Goal: Navigation & Orientation: Find specific page/section

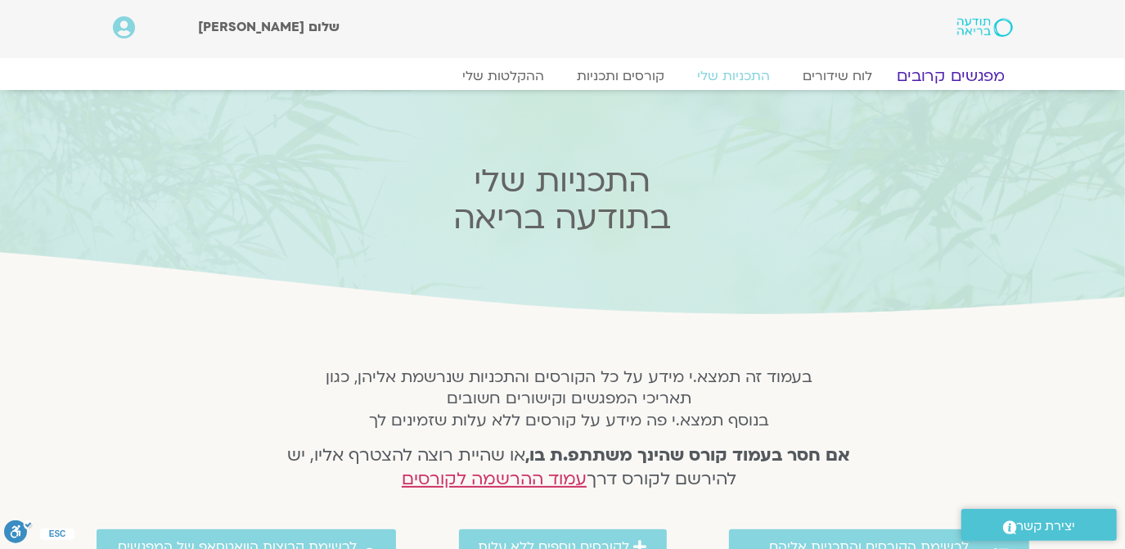
click at [940, 73] on link "מפגשים קרובים" at bounding box center [951, 76] width 148 height 20
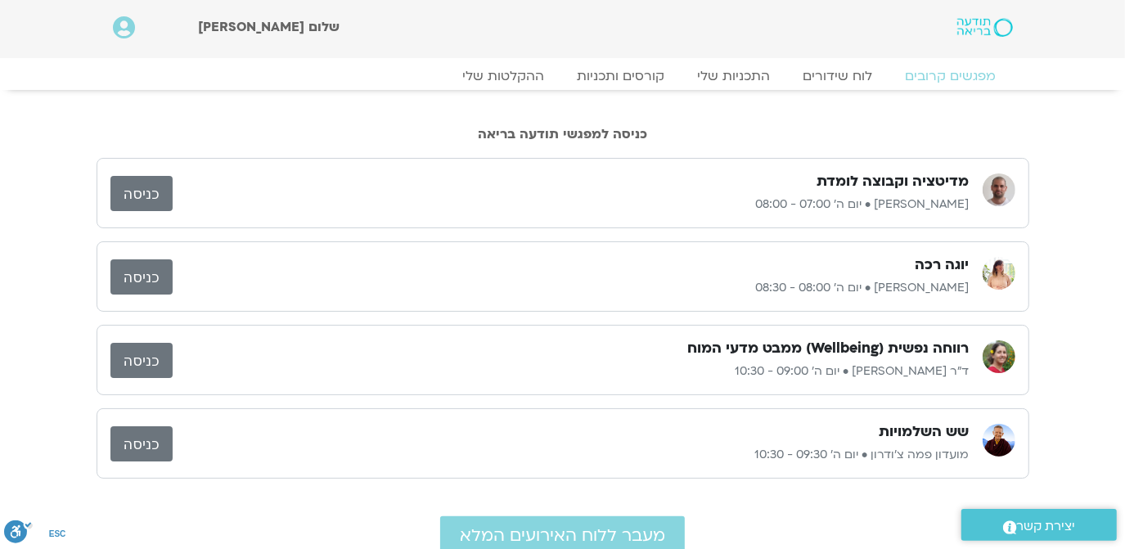
click at [141, 357] on link "כניסה" at bounding box center [142, 360] width 62 height 35
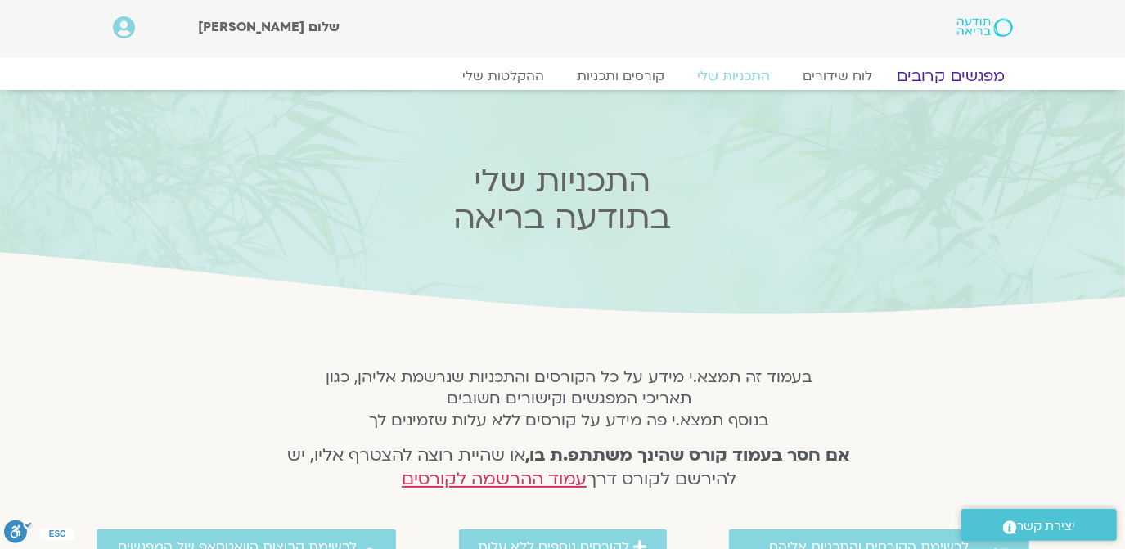
click at [960, 77] on link "מפגשים קרובים" at bounding box center [951, 76] width 148 height 20
